Goal: Information Seeking & Learning: Learn about a topic

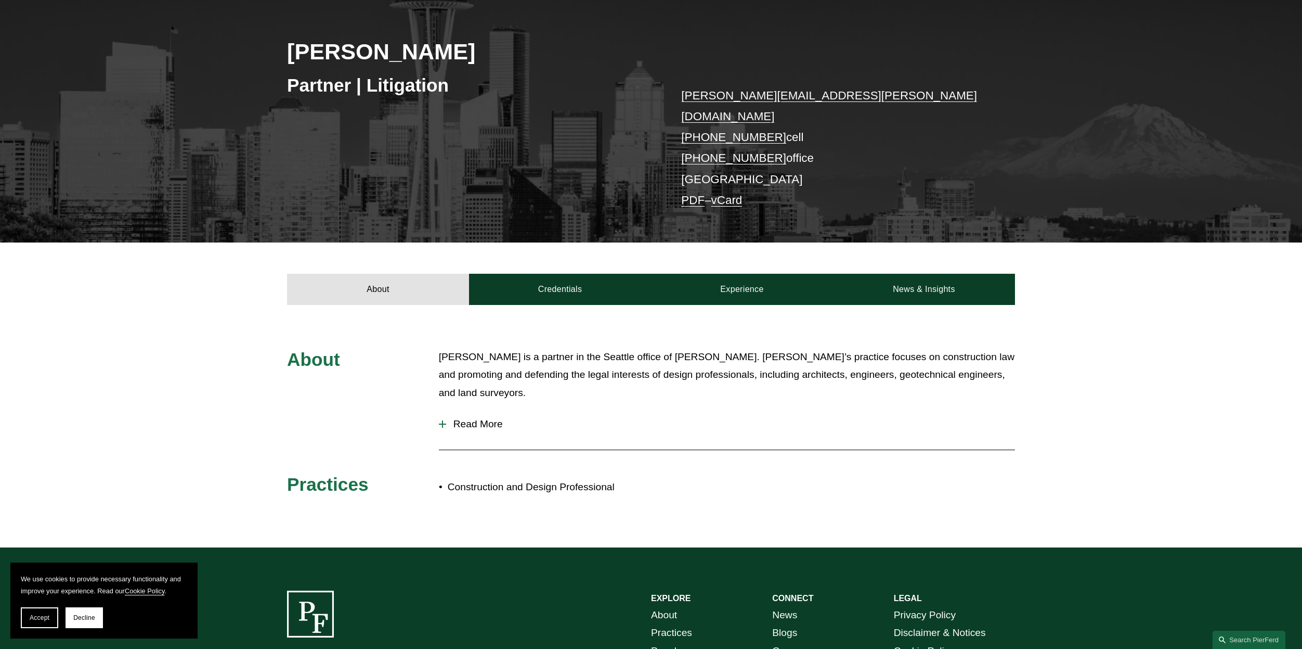
scroll to position [295, 0]
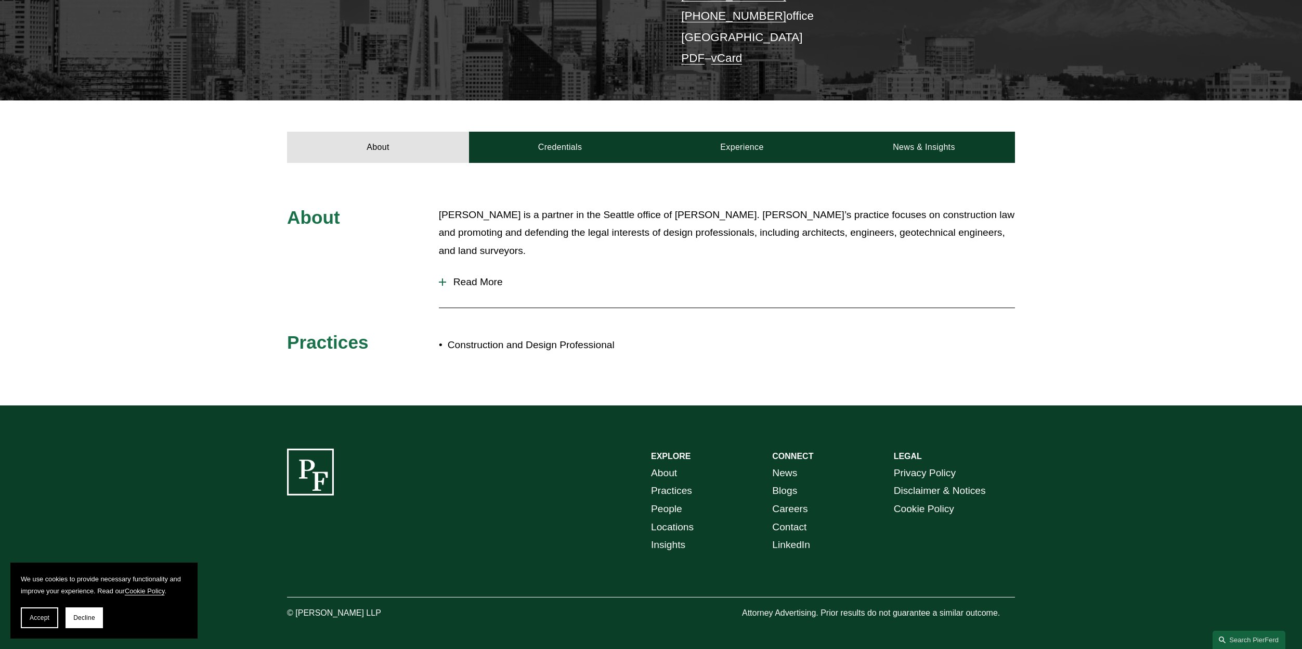
click at [461, 276] on span "Read More" at bounding box center [730, 281] width 569 height 11
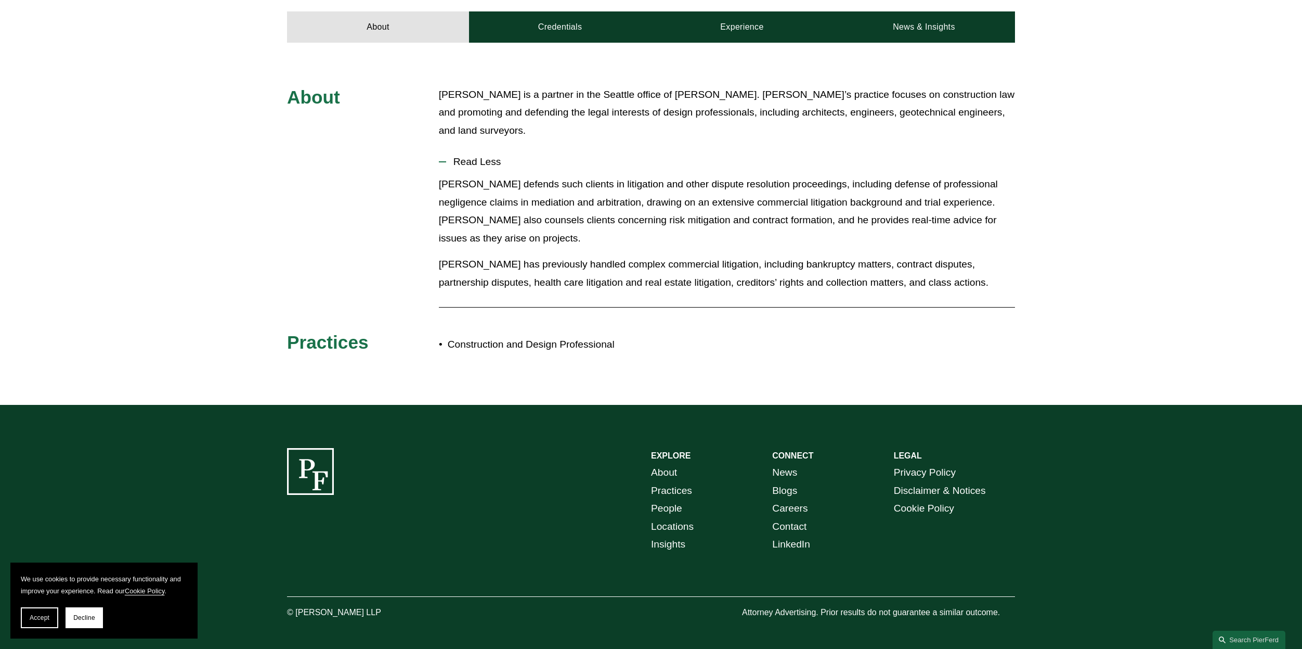
scroll to position [0, 0]
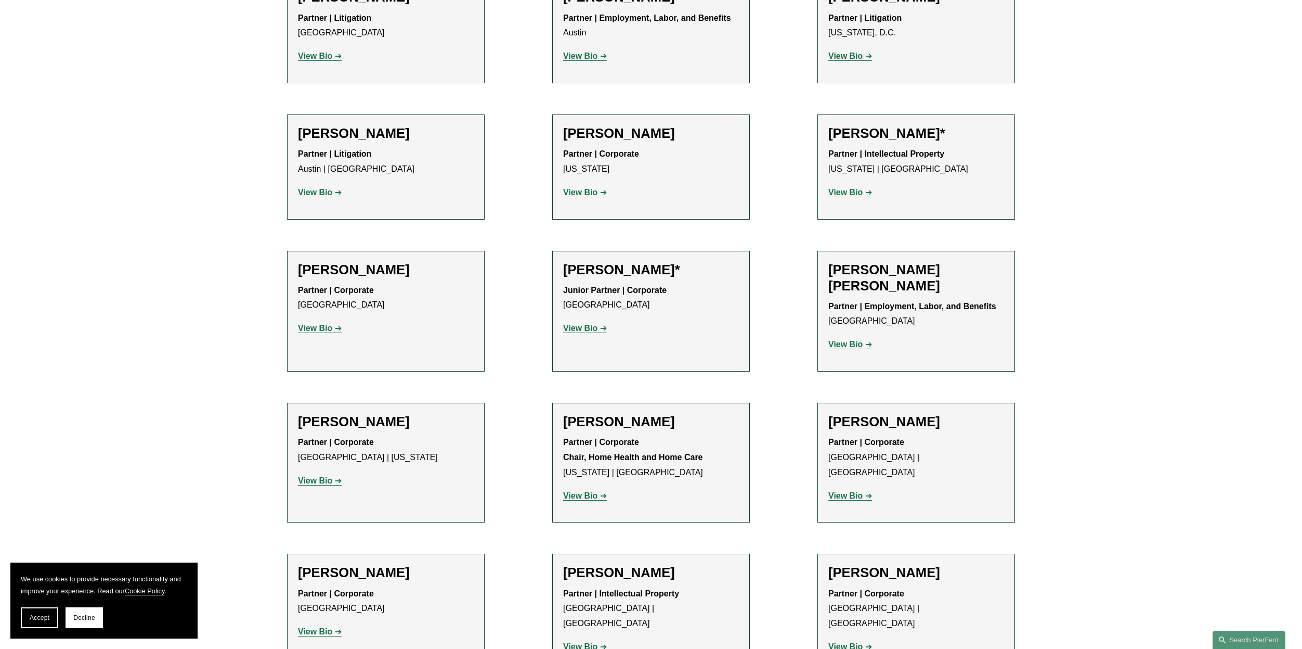
scroll to position [519, 0]
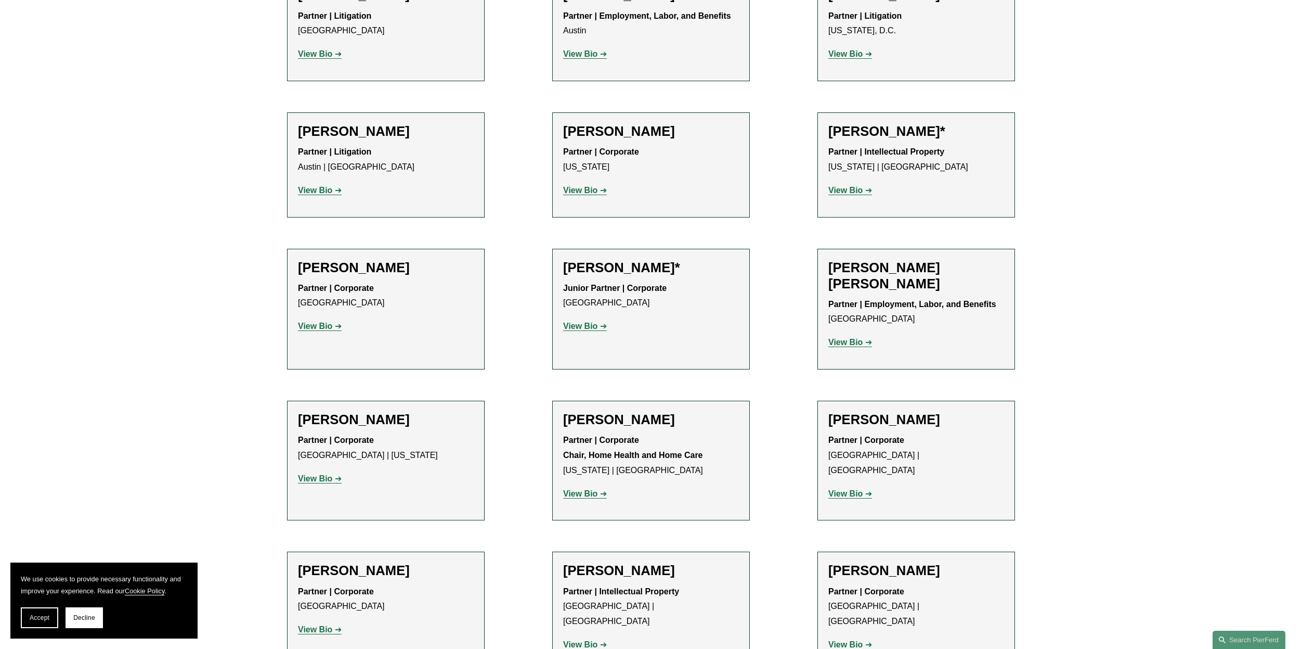
click at [311, 325] on strong "View Bio" at bounding box center [315, 325] width 34 height 9
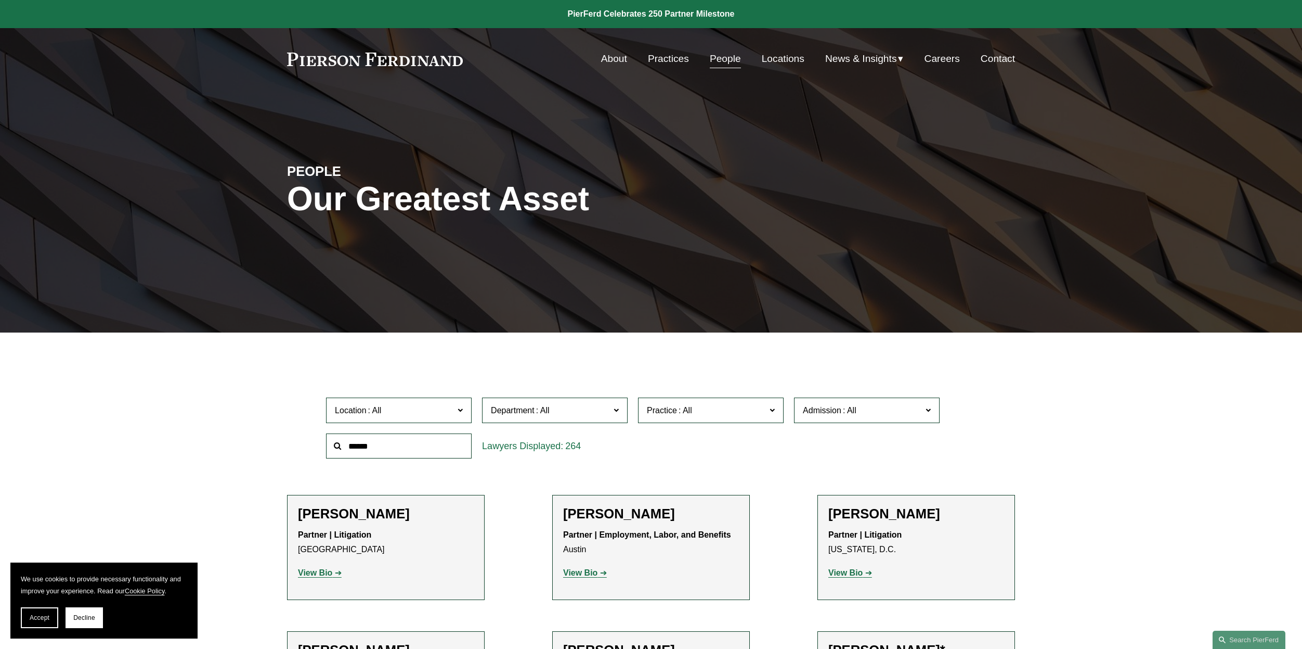
scroll to position [5237, 0]
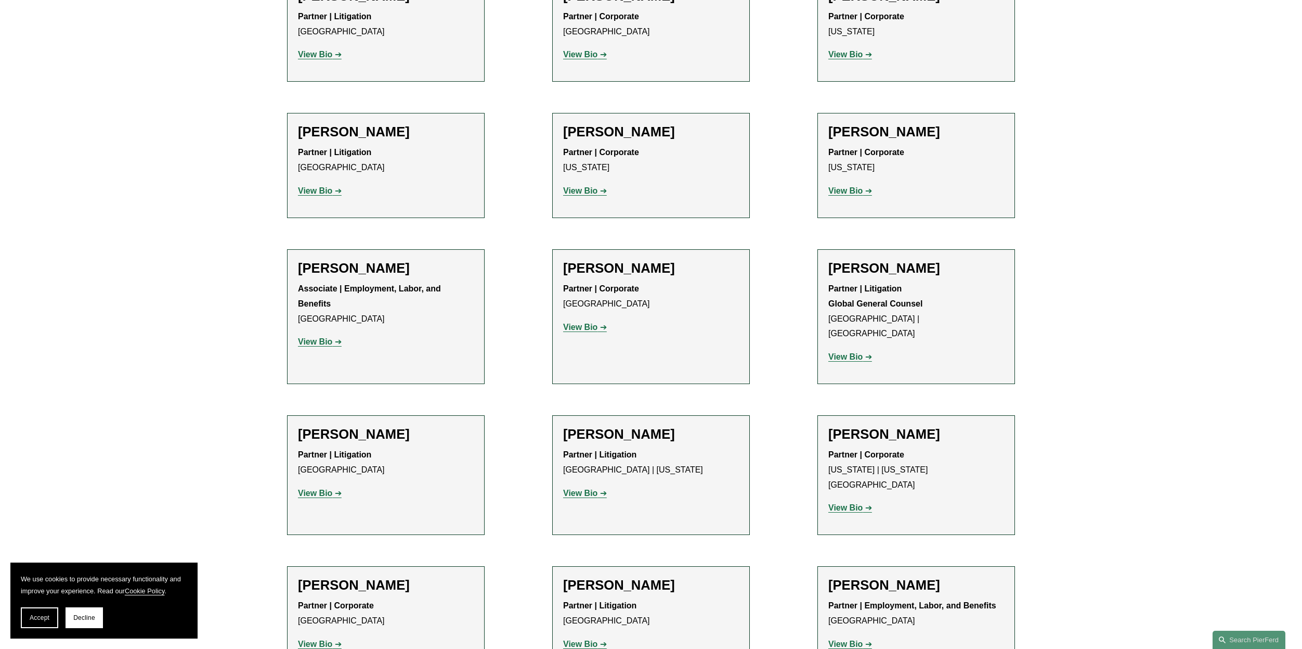
click at [582, 639] on strong "View Bio" at bounding box center [580, 643] width 34 height 9
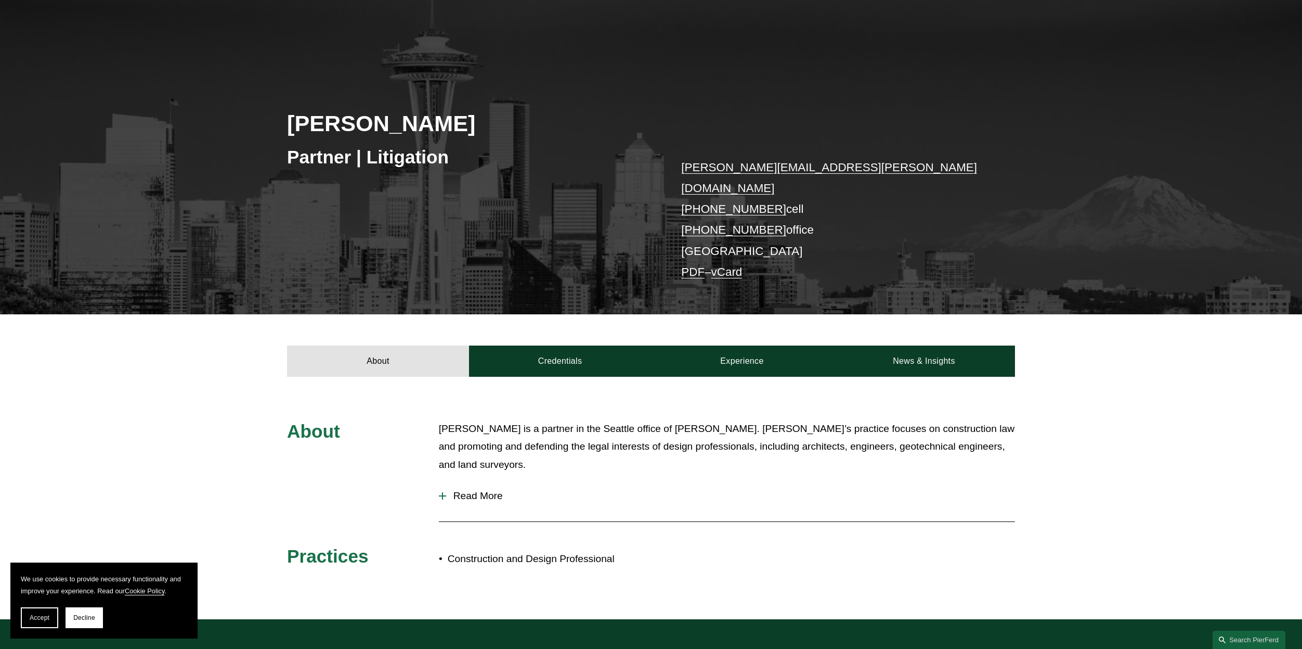
scroll to position [129, 0]
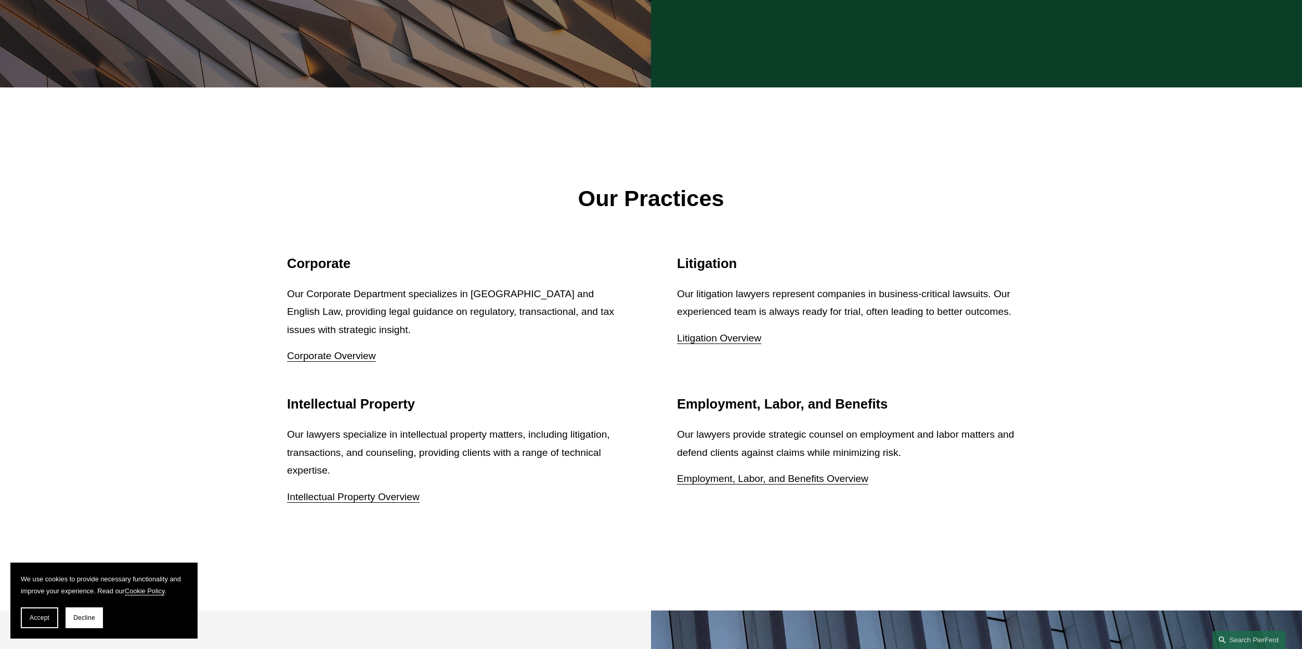
scroll to position [1337, 0]
